Goal: Transaction & Acquisition: Obtain resource

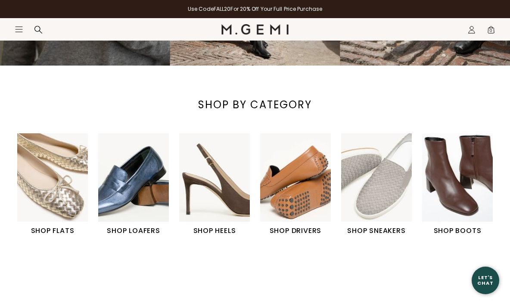
scroll to position [211, 0]
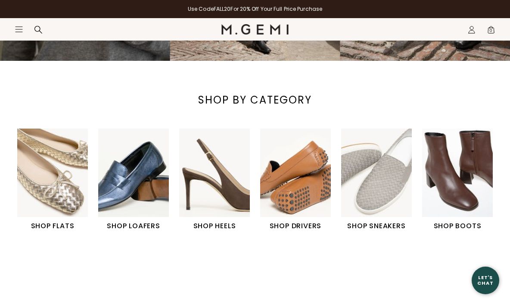
click at [130, 205] on img "2 / 6" at bounding box center [133, 172] width 71 height 88
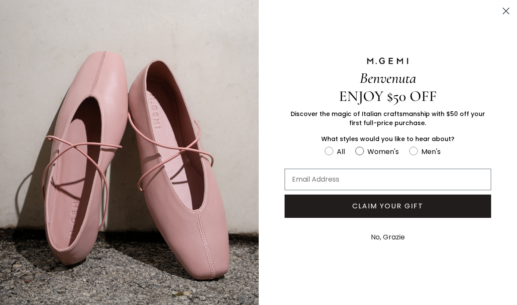
click at [360, 151] on circle "FULLSCREEN Form" at bounding box center [359, 151] width 8 height 8
click at [325, 146] on input "Women's" at bounding box center [324, 145] width 0 height 0
radio input "true"
click at [316, 176] on input "Email Address" at bounding box center [387, 180] width 207 height 22
type input "[EMAIL_ADDRESS][DOMAIN_NAME]"
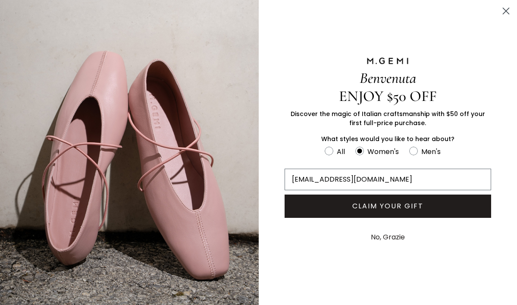
click at [355, 204] on button "CLAIM YOUR GIFT" at bounding box center [387, 205] width 207 height 23
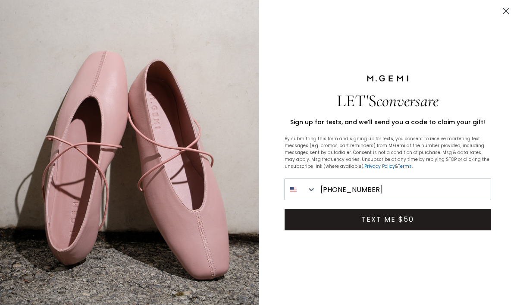
type input "[PHONE_NUMBER]"
click at [390, 222] on button "TEXT ME $50" at bounding box center [387, 220] width 207 height 22
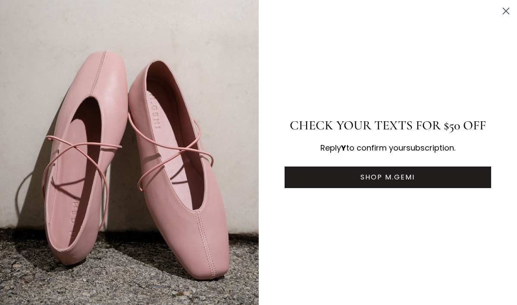
click at [383, 177] on button "SHOP M.GEMI" at bounding box center [387, 177] width 207 height 22
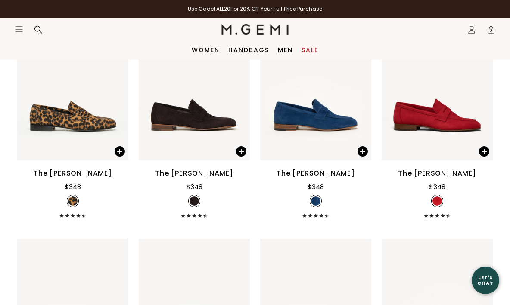
scroll to position [631, 0]
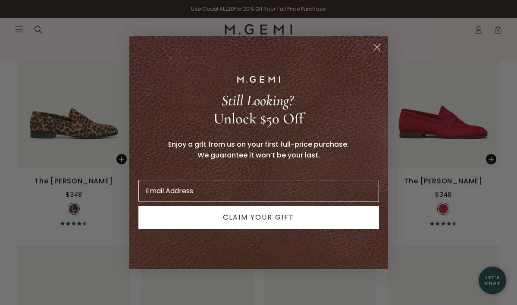
click at [378, 46] on icon "Close dialog" at bounding box center [377, 47] width 6 height 6
